Goal: Task Accomplishment & Management: Complete application form

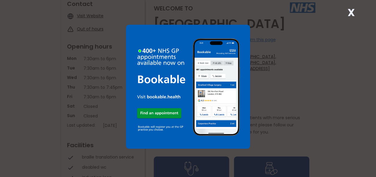
scroll to position [67, 0]
click at [348, 10] on strong "X" at bounding box center [350, 12] width 7 height 14
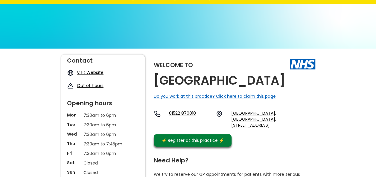
scroll to position [0, 0]
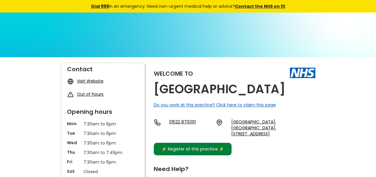
click at [212, 146] on div "⚡️ Register at this practice ⚡️" at bounding box center [192, 149] width 69 height 7
click at [200, 146] on div "⚡️ Register at this practice ⚡️" at bounding box center [192, 149] width 69 height 7
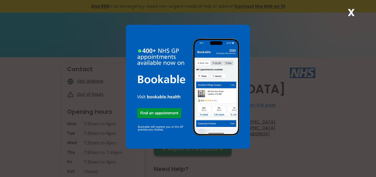
click at [348, 14] on strong "X" at bounding box center [350, 12] width 7 height 14
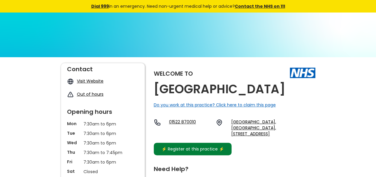
click at [183, 149] on link "⚡️ Register at this practice ⚡️" at bounding box center [193, 149] width 78 height 13
